Goal: Navigation & Orientation: Find specific page/section

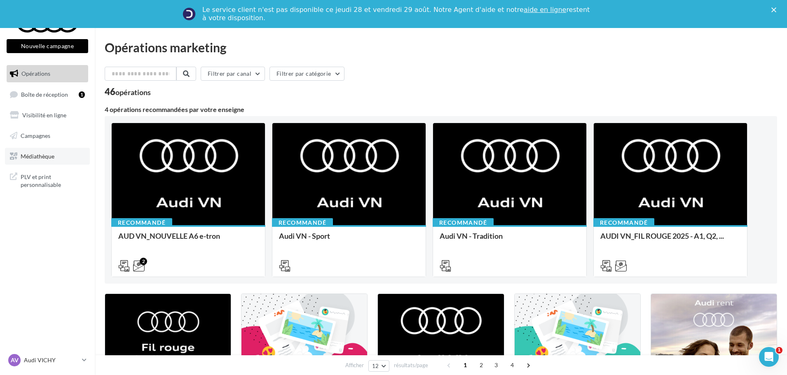
click at [39, 153] on span "Médiathèque" at bounding box center [38, 155] width 34 height 7
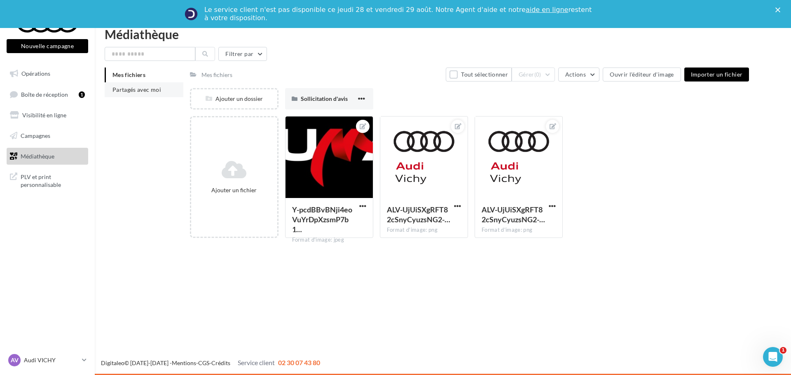
click at [128, 87] on span "Partagés avec moi" at bounding box center [136, 89] width 49 height 7
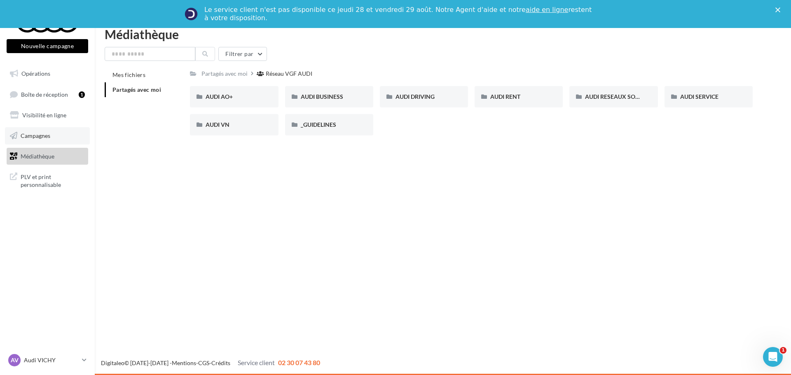
click at [34, 134] on span "Campagnes" at bounding box center [36, 135] width 30 height 7
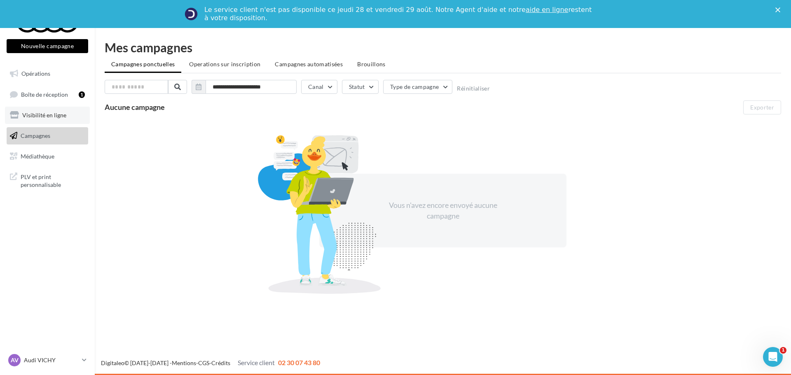
click at [39, 115] on span "Visibilité en ligne" at bounding box center [44, 115] width 44 height 7
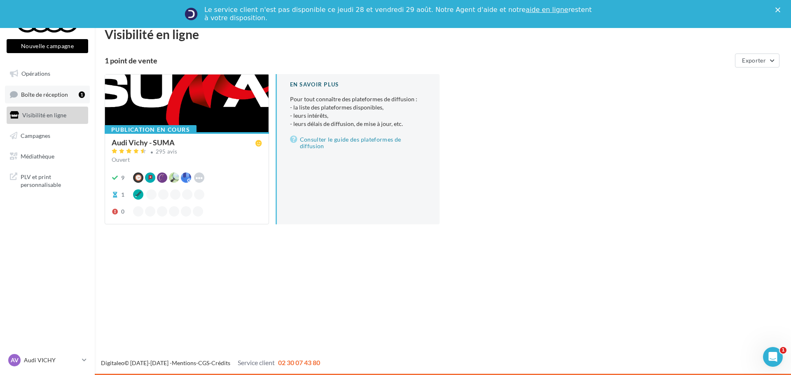
click at [49, 94] on span "Boîte de réception" at bounding box center [44, 94] width 47 height 7
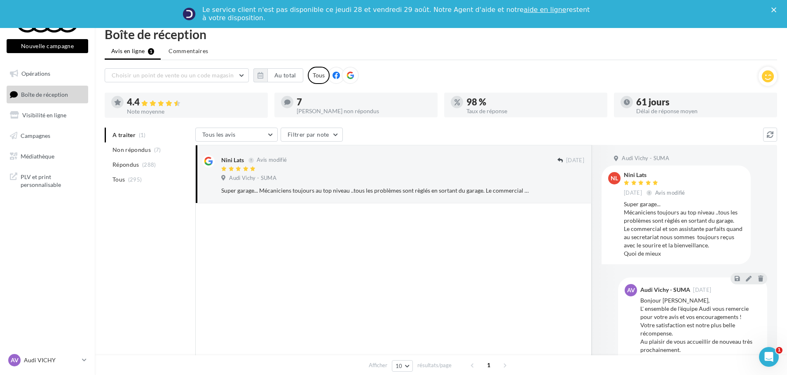
click at [49, 73] on span "Opérations" at bounding box center [35, 73] width 29 height 7
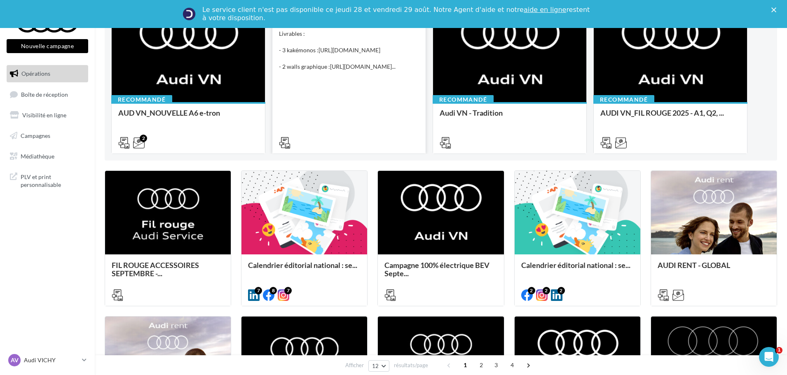
scroll to position [124, 0]
